Goal: Task Accomplishment & Management: Use online tool/utility

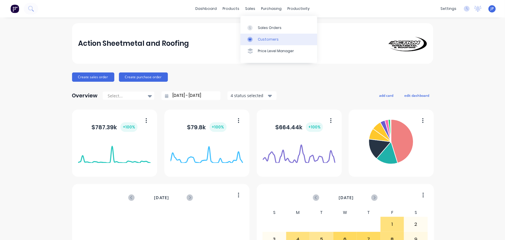
click at [263, 40] on div "Customers" at bounding box center [268, 39] width 21 height 5
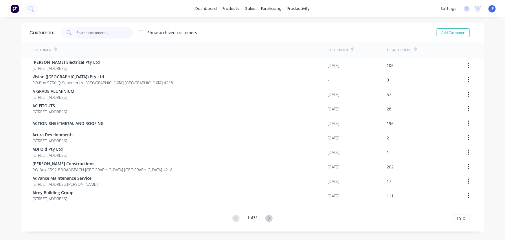
click at [93, 32] on input "text" at bounding box center [104, 33] width 56 height 12
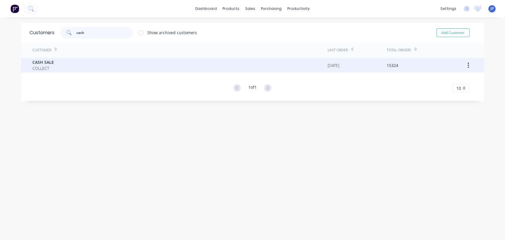
type input "cash"
click at [47, 63] on span "CASH SALE" at bounding box center [43, 62] width 21 height 6
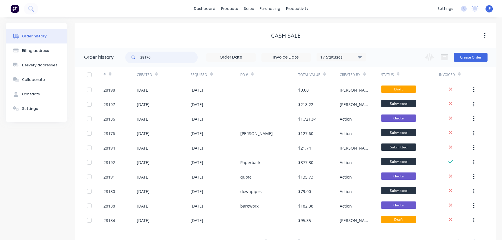
type input "28176"
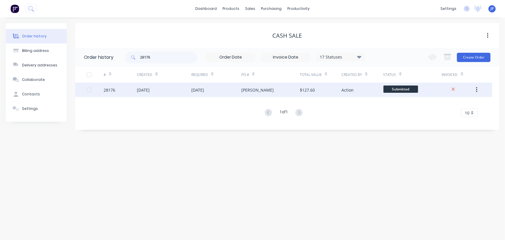
click at [150, 88] on div "[DATE]" at bounding box center [143, 90] width 13 height 6
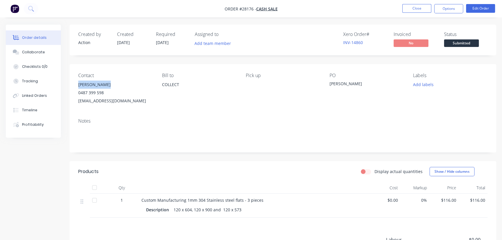
drag, startPoint x: 110, startPoint y: 84, endPoint x: 78, endPoint y: 85, distance: 32.5
click at [78, 85] on div "Contact [PERSON_NAME] [PHONE_NUMBER] [EMAIL_ADDRESS][DOMAIN_NAME] [PERSON_NAME]…" at bounding box center [283, 89] width 426 height 50
copy div "[PERSON_NAME]"
click at [450, 8] on button "Options" at bounding box center [448, 8] width 29 height 9
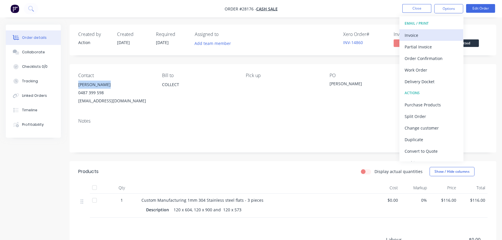
click at [416, 37] on div "Invoice" at bounding box center [430, 35] width 53 height 8
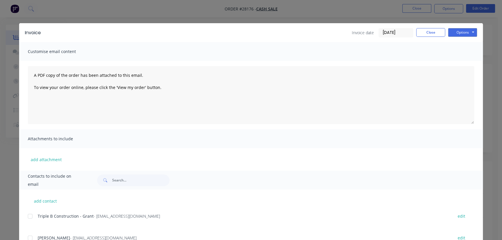
click at [403, 32] on input "[DATE]" at bounding box center [396, 32] width 34 height 9
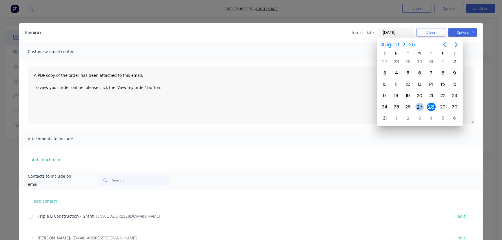
click at [419, 103] on div "27" at bounding box center [419, 107] width 9 height 9
type input "[DATE]"
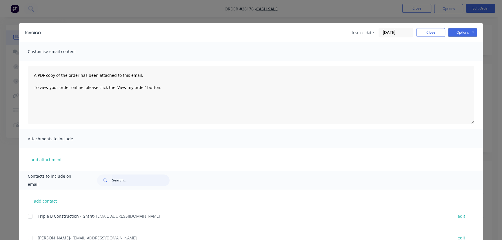
click at [116, 182] on input "text" at bounding box center [140, 180] width 57 height 12
paste input "[PERSON_NAME]"
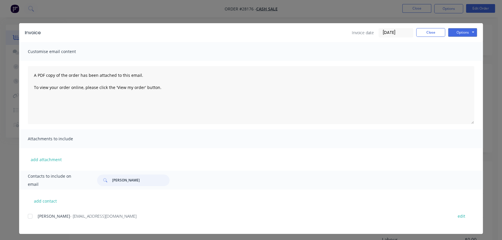
type input "[PERSON_NAME]"
drag, startPoint x: 112, startPoint y: 215, endPoint x: 34, endPoint y: 217, distance: 77.4
click at [34, 217] on div "[PERSON_NAME] - [EMAIL_ADDRESS][DOMAIN_NAME] edit" at bounding box center [255, 216] width 455 height 8
copy div "[PERSON_NAME] - [EMAIL_ADDRESS][DOMAIN_NAME]"
click at [455, 34] on button "Options" at bounding box center [462, 32] width 29 height 9
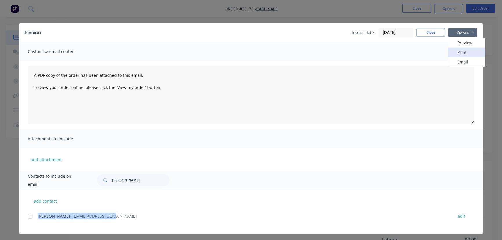
click at [453, 50] on button "Print" at bounding box center [466, 53] width 37 height 10
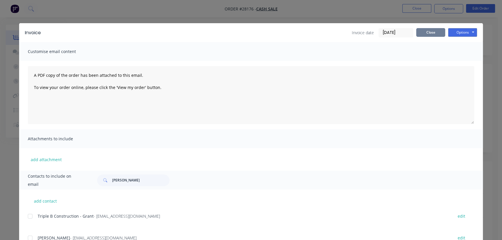
click at [422, 30] on button "Close" at bounding box center [430, 32] width 29 height 9
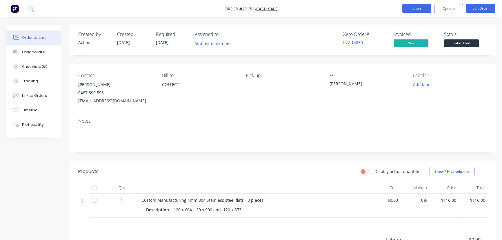
click at [411, 8] on button "Close" at bounding box center [416, 8] width 29 height 9
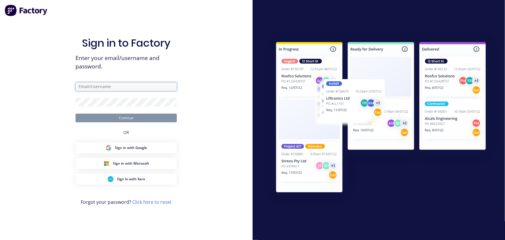
type input "[PERSON_NAME][EMAIL_ADDRESS][PERSON_NAME][DOMAIN_NAME]"
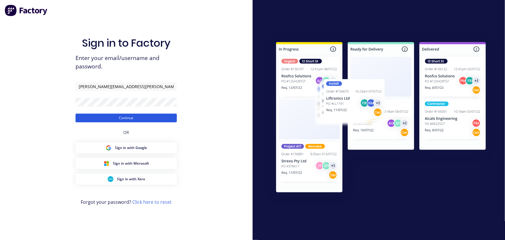
click at [149, 118] on button "Continue" at bounding box center [126, 118] width 101 height 9
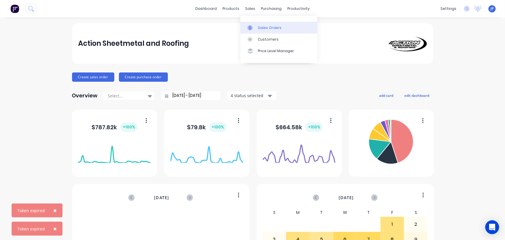
click at [263, 29] on div "Sales Orders" at bounding box center [270, 27] width 24 height 5
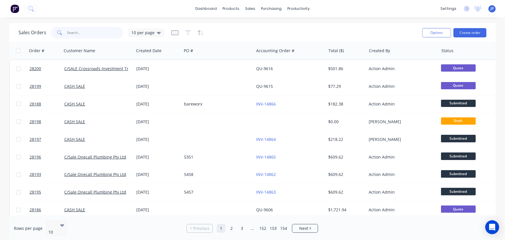
click at [95, 31] on input "text" at bounding box center [95, 33] width 56 height 12
type input "26118"
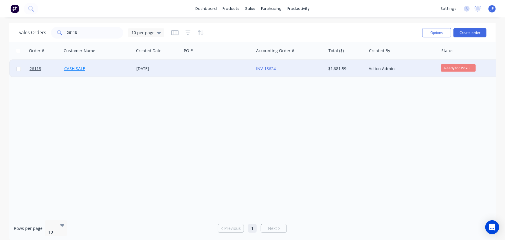
click at [79, 68] on link "CASH SALE" at bounding box center [74, 69] width 21 height 6
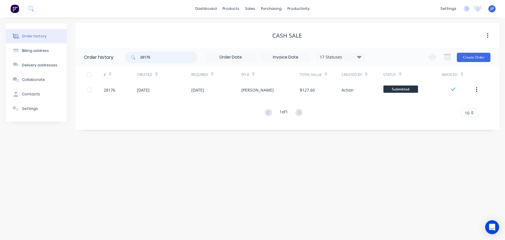
drag, startPoint x: 158, startPoint y: 58, endPoint x: 134, endPoint y: 62, distance: 24.3
click at [135, 62] on div "28176" at bounding box center [161, 58] width 72 height 12
type input "26118"
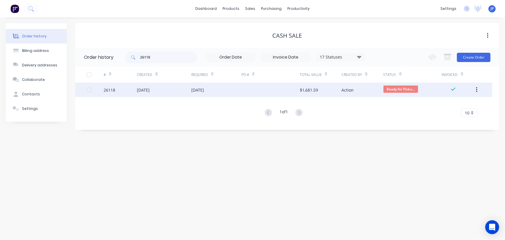
click at [138, 88] on div "[DATE]" at bounding box center [143, 90] width 13 height 6
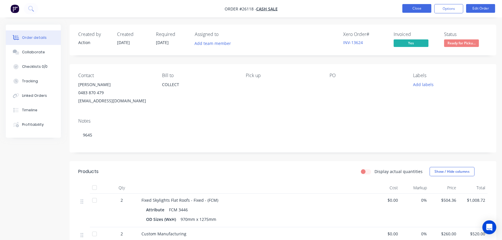
click at [415, 8] on button "Close" at bounding box center [416, 8] width 29 height 9
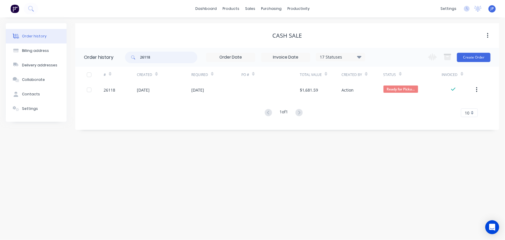
drag, startPoint x: 152, startPoint y: 56, endPoint x: 140, endPoint y: 58, distance: 12.2
click at [140, 58] on div "26118" at bounding box center [161, 58] width 72 height 12
type input "QU-9472"
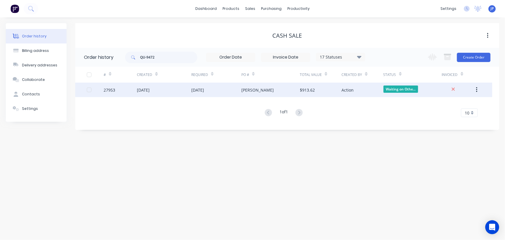
click at [145, 91] on div "[DATE]" at bounding box center [143, 90] width 13 height 6
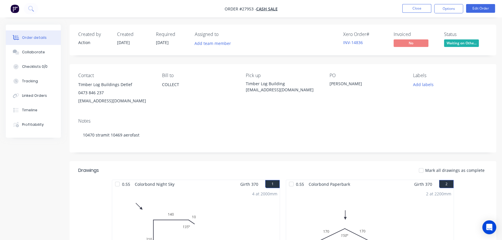
drag, startPoint x: 327, startPoint y: 90, endPoint x: 244, endPoint y: 86, distance: 83.5
click at [244, 86] on div "Contact TImber Log Buildings Detlef 0473 846 237 [EMAIL_ADDRESS][DOMAIN_NAME] […" at bounding box center [283, 89] width 426 height 50
drag, startPoint x: 258, startPoint y: 88, endPoint x: 238, endPoint y: 90, distance: 20.4
drag, startPoint x: 238, startPoint y: 90, endPoint x: 216, endPoint y: 98, distance: 23.5
click at [216, 98] on div "COLLECT" at bounding box center [199, 90] width 74 height 19
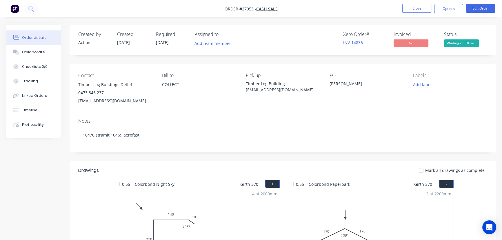
drag, startPoint x: 327, startPoint y: 91, endPoint x: 241, endPoint y: 86, distance: 86.7
click at [241, 86] on div "Contact TImber Log Buildings Detlef 0473 846 237 [EMAIL_ADDRESS][DOMAIN_NAME] […" at bounding box center [283, 89] width 426 height 50
click at [332, 114] on div "Notes 10470 stramit 10469 aerofast" at bounding box center [283, 133] width 426 height 39
drag, startPoint x: 320, startPoint y: 92, endPoint x: 242, endPoint y: 91, distance: 78.5
click at [242, 91] on div "Contact TImber Log Buildings Detlef 0473 846 237 [EMAIL_ADDRESS][DOMAIN_NAME] […" at bounding box center [283, 89] width 426 height 50
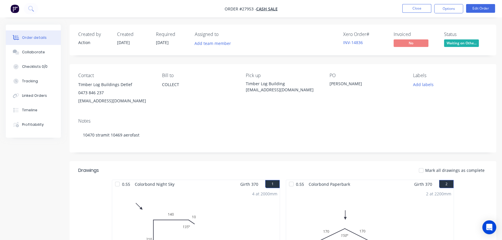
copy div "Pick up Timber Log Building [EMAIL_ADDRESS][DOMAIN_NAME]"
click at [264, 106] on div "Contact TImber Log Buildings Detlef 0473 846 237 [EMAIL_ADDRESS][DOMAIN_NAME] […" at bounding box center [283, 89] width 426 height 50
drag, startPoint x: 151, startPoint y: 102, endPoint x: 77, endPoint y: 86, distance: 75.8
click at [77, 86] on div "Contact TImber Log Buildings Detlef 0473 846 237 [EMAIL_ADDRESS][DOMAIN_NAME] […" at bounding box center [283, 89] width 426 height 50
copy div "TImber Log Buildings Detlef 0473 846 237 [EMAIL_ADDRESS][DOMAIN_NAME]"
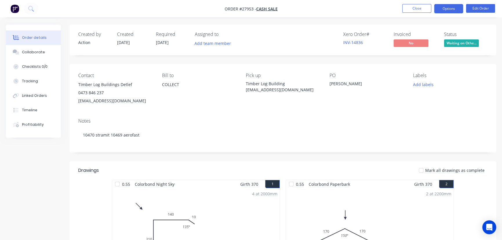
click at [446, 8] on button "Options" at bounding box center [448, 8] width 29 height 9
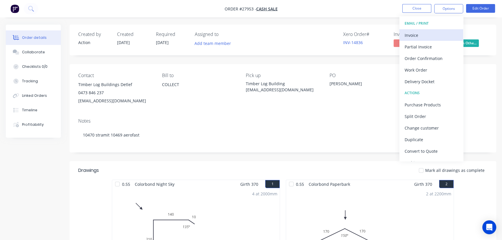
click at [414, 32] on div "Invoice" at bounding box center [430, 35] width 53 height 8
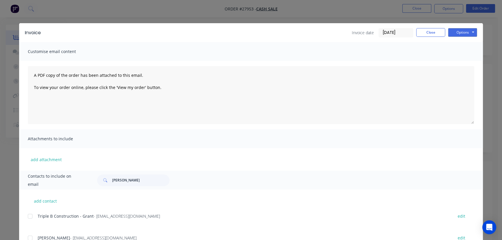
click at [396, 34] on input "[DATE]" at bounding box center [396, 32] width 34 height 9
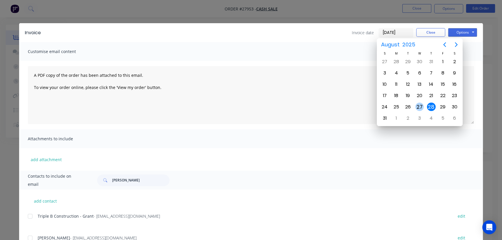
click at [418, 106] on div "27" at bounding box center [419, 107] width 9 height 9
type input "[DATE]"
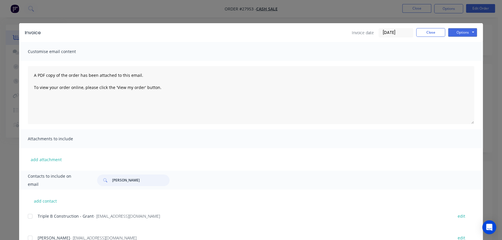
drag, startPoint x: 137, startPoint y: 181, endPoint x: 108, endPoint y: 182, distance: 29.5
click at [108, 182] on div "[PERSON_NAME]" at bounding box center [133, 180] width 72 height 12
drag, startPoint x: 458, startPoint y: 31, endPoint x: 458, endPoint y: 37, distance: 6.4
click at [458, 32] on button "Options" at bounding box center [462, 32] width 29 height 9
click at [461, 52] on button "Print" at bounding box center [466, 53] width 37 height 10
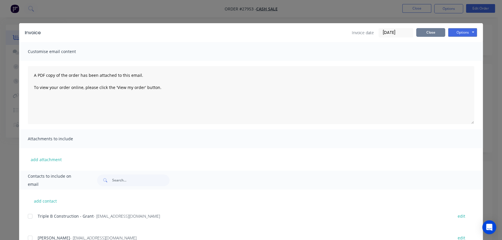
click at [419, 34] on button "Close" at bounding box center [430, 32] width 29 height 9
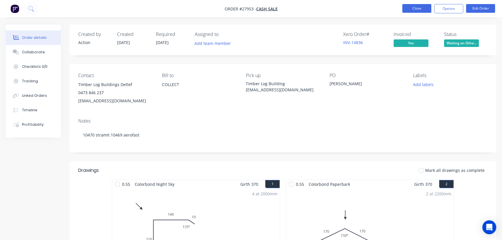
click at [405, 7] on button "Close" at bounding box center [416, 8] width 29 height 9
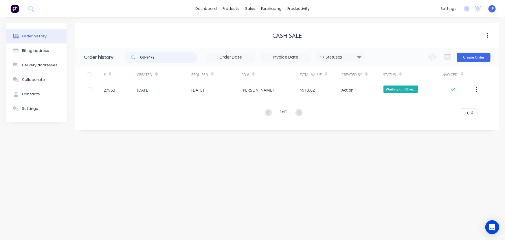
click at [156, 61] on input "QU-9472" at bounding box center [168, 58] width 57 height 12
type input "QU-9544"
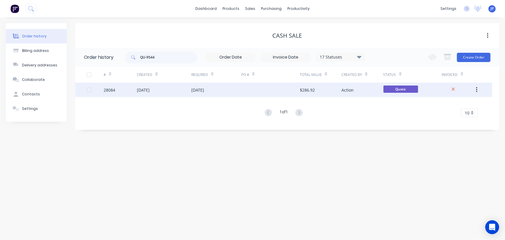
click at [150, 92] on div "[DATE]" at bounding box center [143, 90] width 13 height 6
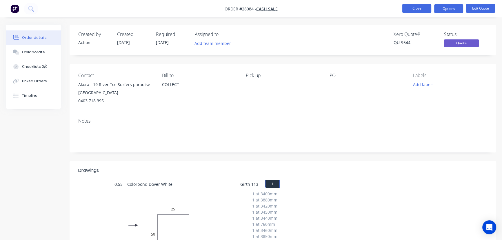
click at [412, 4] on button "Close" at bounding box center [416, 8] width 29 height 9
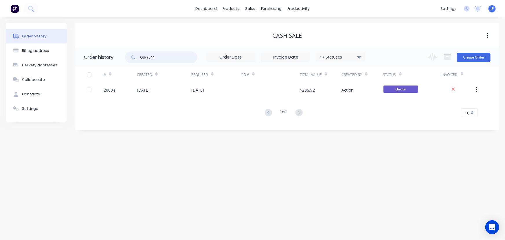
drag, startPoint x: 162, startPoint y: 58, endPoint x: 135, endPoint y: 58, distance: 27.2
click at [135, 58] on div "QU-9544" at bounding box center [161, 58] width 72 height 12
type input "A"
type input "[PERSON_NAME]"
drag, startPoint x: 157, startPoint y: 57, endPoint x: 138, endPoint y: 59, distance: 18.7
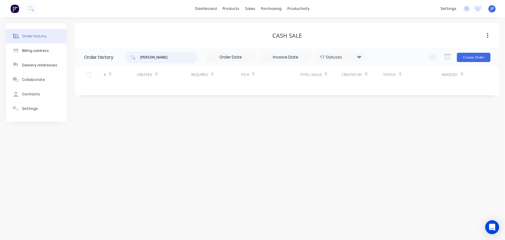
click at [138, 59] on div "[PERSON_NAME]" at bounding box center [161, 58] width 72 height 12
type input "28188"
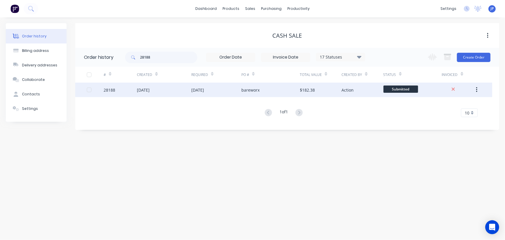
click at [146, 92] on div "[DATE]" at bounding box center [143, 90] width 13 height 6
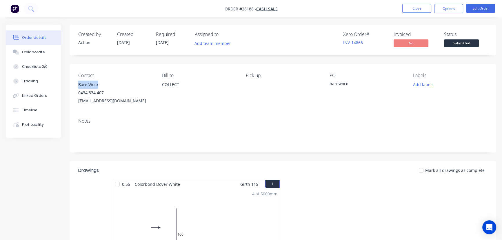
drag, startPoint x: 103, startPoint y: 83, endPoint x: 78, endPoint y: 84, distance: 24.9
click at [78, 84] on div "Contact Bare Worx [PHONE_NUMBER] [EMAIL_ADDRESS][DOMAIN_NAME] [PERSON_NAME] to …" at bounding box center [283, 89] width 426 height 50
copy div "Bare Worx"
click at [440, 12] on button "Options" at bounding box center [448, 8] width 29 height 9
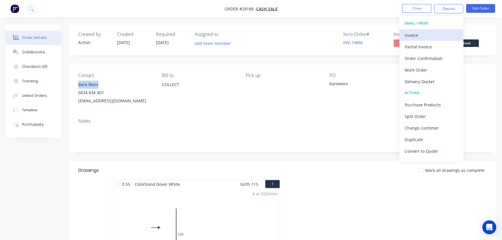
click at [422, 32] on div "Invoice" at bounding box center [430, 35] width 53 height 8
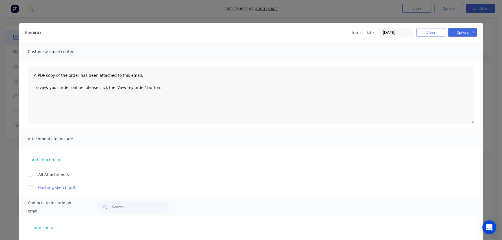
click at [399, 30] on input "[DATE]" at bounding box center [396, 32] width 34 height 9
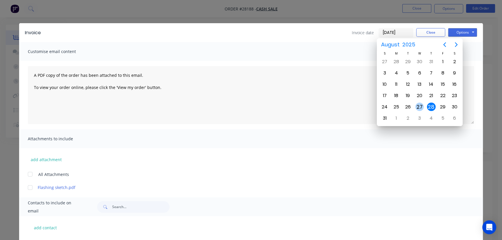
click at [419, 105] on div "27" at bounding box center [419, 107] width 9 height 9
type input "[DATE]"
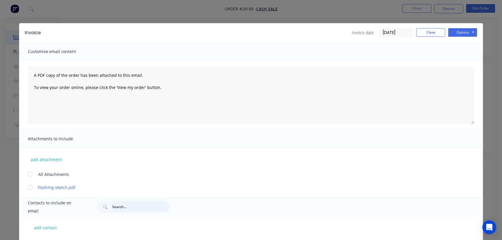
click at [116, 207] on input "text" at bounding box center [140, 207] width 57 height 12
paste input "Bare Worx"
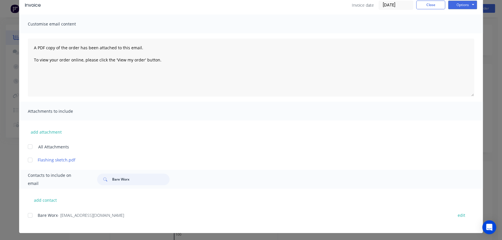
scroll to position [29, 0]
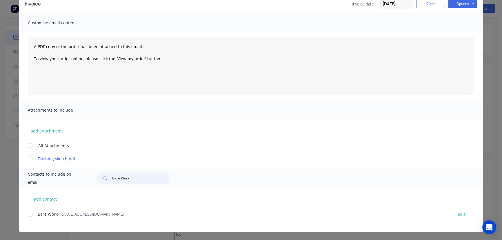
type input "Bare Worx"
drag, startPoint x: 98, startPoint y: 214, endPoint x: 36, endPoint y: 215, distance: 62.9
click at [38, 215] on div "Bare Worx - [EMAIL_ADDRESS][DOMAIN_NAME]" at bounding box center [242, 214] width 409 height 6
copy div "Bare Worx - [EMAIL_ADDRESS][DOMAIN_NAME]"
click at [455, 6] on button "Options" at bounding box center [462, 3] width 29 height 9
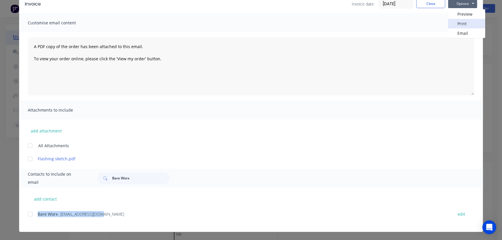
click at [457, 24] on button "Print" at bounding box center [466, 24] width 37 height 10
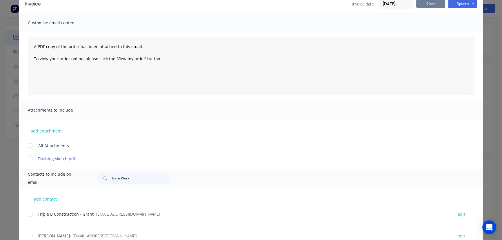
click at [421, 6] on button "Close" at bounding box center [430, 3] width 29 height 9
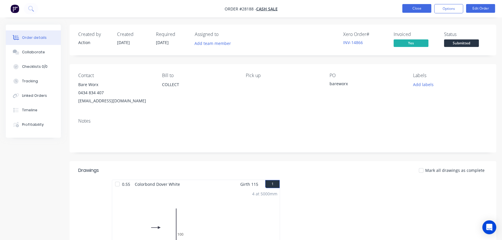
click at [414, 11] on button "Close" at bounding box center [416, 8] width 29 height 9
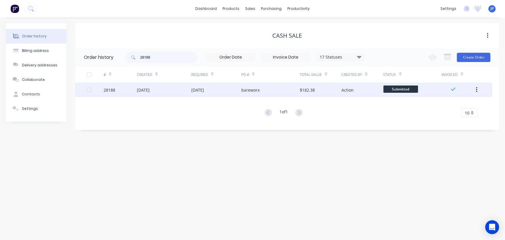
click at [150, 88] on div "[DATE]" at bounding box center [143, 90] width 13 height 6
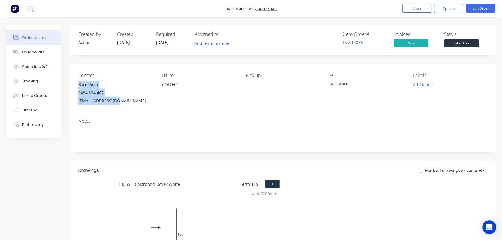
drag, startPoint x: 119, startPoint y: 101, endPoint x: 76, endPoint y: 87, distance: 45.7
click at [76, 87] on div "Contact Bare Worx [PHONE_NUMBER] [EMAIL_ADDRESS][DOMAIN_NAME] [PERSON_NAME] to …" at bounding box center [283, 89] width 426 height 50
copy div "Bare Worx 0434 834 407 [EMAIL_ADDRESS][DOMAIN_NAME]"
click at [416, 11] on button "Close" at bounding box center [416, 8] width 29 height 9
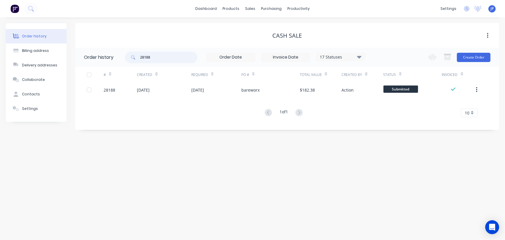
click at [155, 59] on input "28188" at bounding box center [168, 58] width 57 height 12
type input "28182"
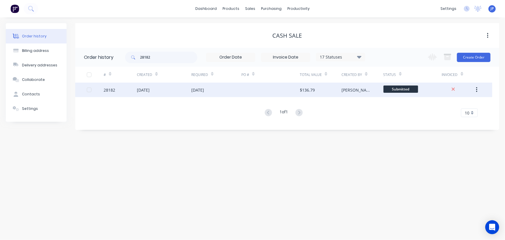
click at [150, 88] on div "[DATE]" at bounding box center [143, 90] width 13 height 6
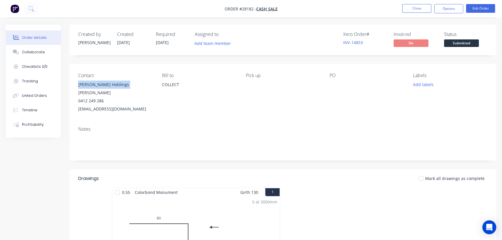
drag, startPoint x: 127, startPoint y: 83, endPoint x: 75, endPoint y: 85, distance: 51.9
click at [75, 85] on div "Contact [PERSON_NAME] Holdings [PERSON_NAME] 0412 249 286 [EMAIL_ADDRESS][DOMAI…" at bounding box center [283, 93] width 426 height 58
copy div "[PERSON_NAME] Holdings [PERSON_NAME]"
click at [446, 8] on button "Options" at bounding box center [448, 8] width 29 height 9
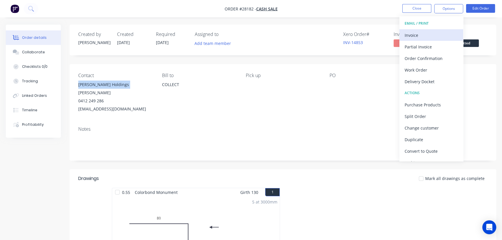
click at [416, 34] on div "Invoice" at bounding box center [430, 35] width 53 height 8
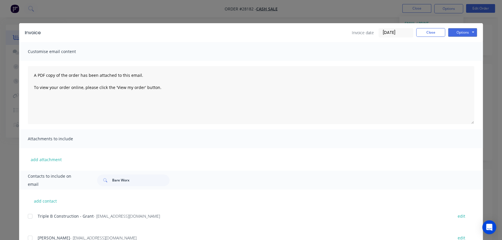
click at [403, 33] on input "[DATE]" at bounding box center [396, 32] width 34 height 9
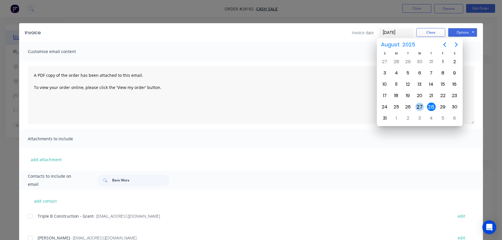
click at [417, 105] on div "27" at bounding box center [419, 107] width 9 height 9
type input "[DATE]"
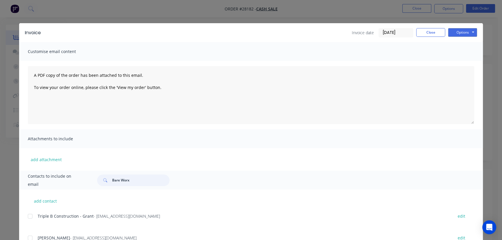
drag, startPoint x: 127, startPoint y: 181, endPoint x: 107, endPoint y: 180, distance: 20.9
click at [107, 180] on div "Bare Worx" at bounding box center [133, 180] width 72 height 12
paste input "[PERSON_NAME] Holdings [PERSON_NAME]"
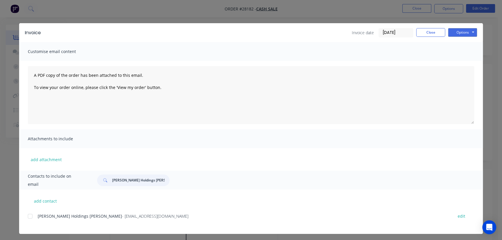
type input "[PERSON_NAME] Holdings [PERSON_NAME]"
drag, startPoint x: 135, startPoint y: 219, endPoint x: 33, endPoint y: 222, distance: 101.4
click at [33, 222] on div "[PERSON_NAME] Holdings [PERSON_NAME] - [EMAIL_ADDRESS][DOMAIN_NAME] edit" at bounding box center [255, 219] width 455 height 15
copy div "[PERSON_NAME] Holdings [PERSON_NAME] - [EMAIL_ADDRESS][DOMAIN_NAME]"
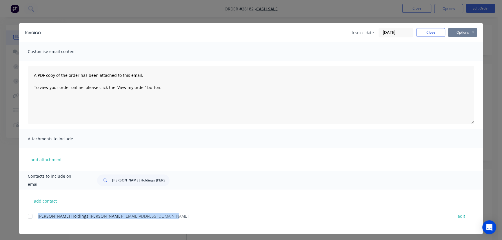
click at [458, 32] on button "Options" at bounding box center [462, 32] width 29 height 9
click at [455, 50] on button "Print" at bounding box center [466, 53] width 37 height 10
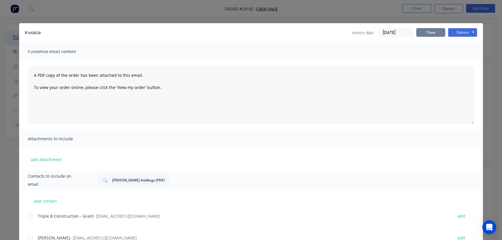
click at [428, 29] on button "Close" at bounding box center [430, 32] width 29 height 9
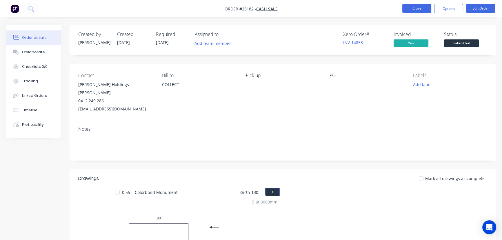
click at [412, 7] on button "Close" at bounding box center [416, 8] width 29 height 9
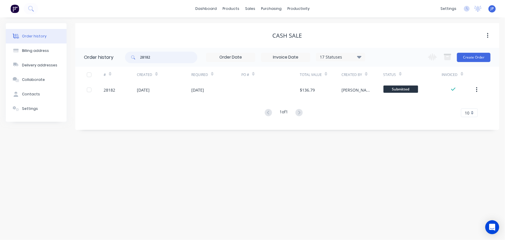
drag, startPoint x: 156, startPoint y: 58, endPoint x: 136, endPoint y: 60, distance: 19.6
click at [136, 60] on div "28182" at bounding box center [161, 58] width 72 height 12
type input "QU-9601"
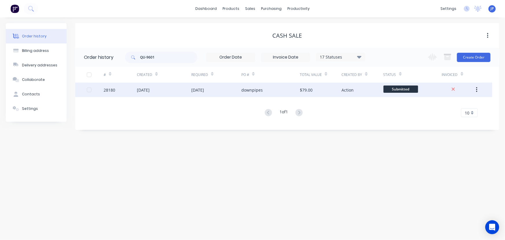
click at [150, 93] on div "[DATE]" at bounding box center [143, 90] width 13 height 6
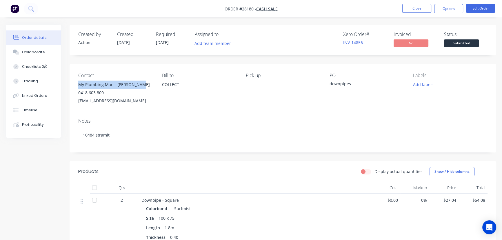
drag, startPoint x: 140, startPoint y: 84, endPoint x: 74, endPoint y: 85, distance: 65.8
click at [74, 85] on div "Contact My Plumbing Man - [PERSON_NAME] 0418 603 800 [EMAIL_ADDRESS][DOMAIN_NAM…" at bounding box center [283, 89] width 426 height 50
copy div "My Plumbing Man - [PERSON_NAME]"
click at [445, 6] on button "Options" at bounding box center [448, 8] width 29 height 9
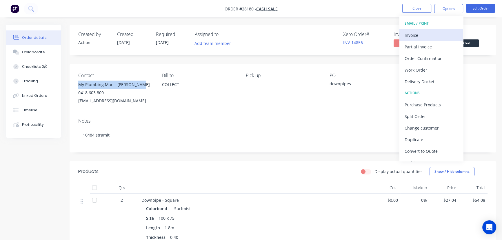
click at [425, 33] on div "Invoice" at bounding box center [430, 35] width 53 height 8
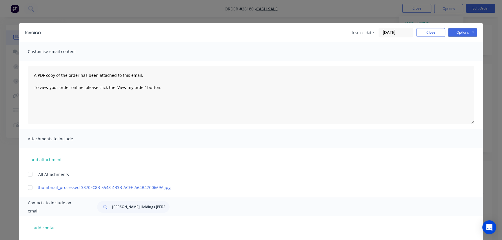
click at [403, 35] on input "[DATE]" at bounding box center [396, 32] width 34 height 9
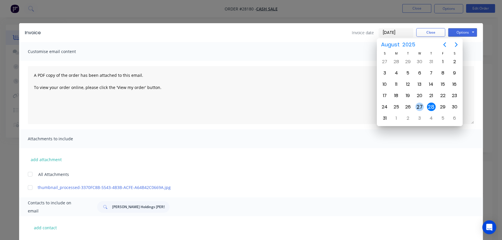
click at [417, 107] on div "27" at bounding box center [419, 107] width 9 height 9
type input "[DATE]"
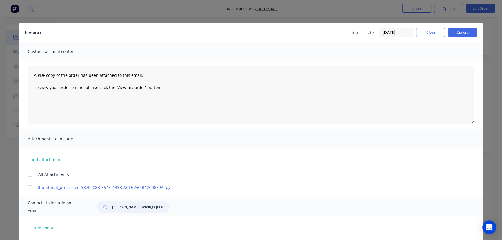
drag, startPoint x: 154, startPoint y: 209, endPoint x: 103, endPoint y: 210, distance: 50.1
click at [103, 210] on div "[PERSON_NAME] Holdings [PERSON_NAME]" at bounding box center [133, 207] width 72 height 12
paste input "My Plumbing Man - [PERSON_NAME]"
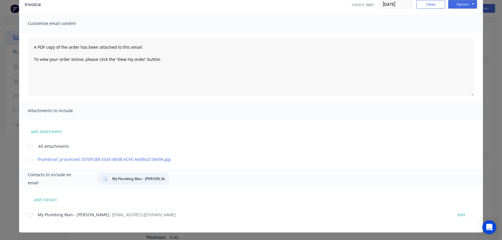
scroll to position [29, 0]
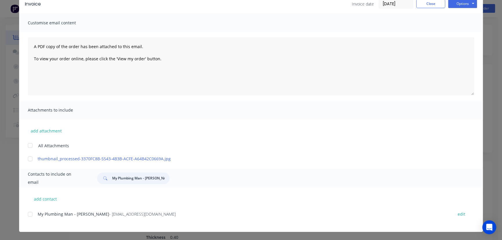
type input "My Plumbing Man - [PERSON_NAME]"
drag, startPoint x: 165, startPoint y: 214, endPoint x: 32, endPoint y: 219, distance: 133.6
click at [32, 218] on div "My Plumbing Man - [PERSON_NAME] - [EMAIL_ADDRESS][DOMAIN_NAME] edit" at bounding box center [255, 214] width 455 height 8
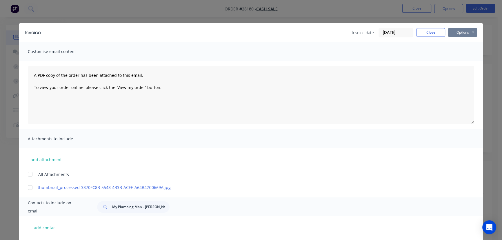
click at [452, 32] on button "Options" at bounding box center [462, 32] width 29 height 9
click at [455, 51] on button "Print" at bounding box center [466, 53] width 37 height 10
click at [424, 33] on button "Close" at bounding box center [430, 32] width 29 height 9
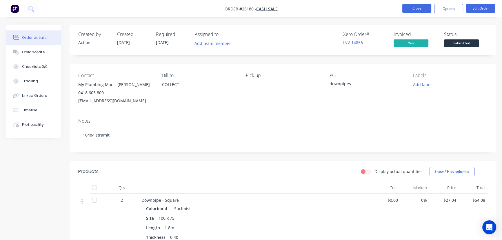
click at [421, 8] on button "Close" at bounding box center [416, 8] width 29 height 9
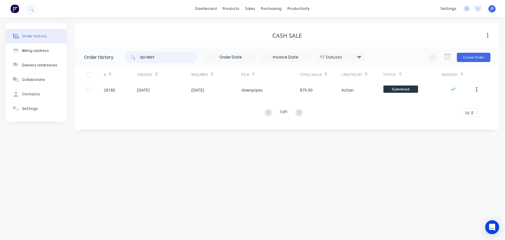
drag, startPoint x: 165, startPoint y: 61, endPoint x: 135, endPoint y: 61, distance: 29.3
click at [135, 61] on div "QU-9601" at bounding box center [161, 58] width 72 height 12
type input "[PERSON_NAME]"
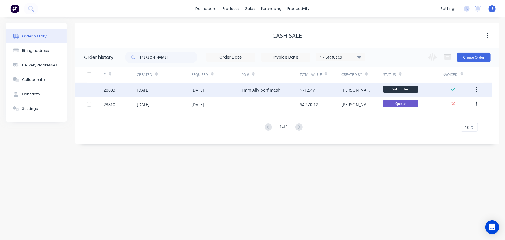
click at [140, 88] on div "[DATE]" at bounding box center [143, 90] width 13 height 6
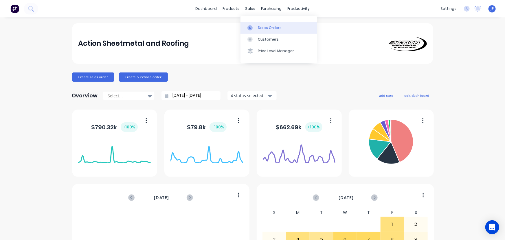
drag, startPoint x: 262, startPoint y: 25, endPoint x: 250, endPoint y: 24, distance: 12.0
click at [262, 25] on div "Sales Orders" at bounding box center [270, 27] width 24 height 5
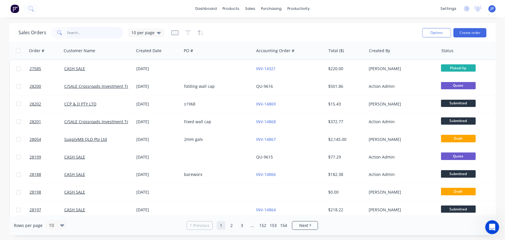
click at [107, 33] on input "text" at bounding box center [95, 33] width 56 height 12
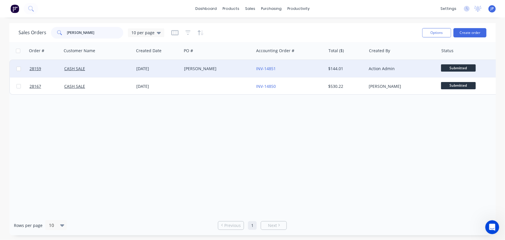
type input "donna"
click at [206, 73] on div "donna gummerson" at bounding box center [218, 68] width 72 height 17
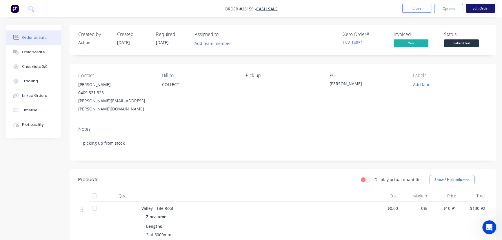
click at [478, 10] on button "Edit Order" at bounding box center [480, 8] width 29 height 9
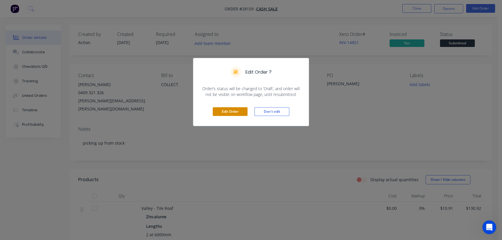
click at [237, 109] on button "Edit Order" at bounding box center [230, 111] width 35 height 9
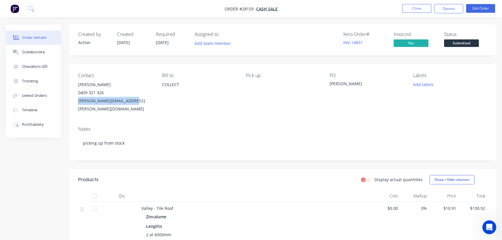
drag, startPoint x: 140, startPoint y: 103, endPoint x: 74, endPoint y: 107, distance: 65.9
click at [74, 107] on div "Contact Donna Gummerson 0409 321 326 gummerson.donna@gmail.com Bill to COLLECT …" at bounding box center [283, 93] width 426 height 58
copy div "gummerson.donna@gmail.com"
